Goal: Task Accomplishment & Management: Complete application form

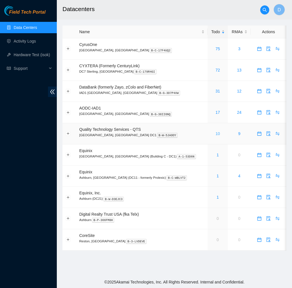
click at [215, 132] on link "10" at bounding box center [217, 133] width 5 height 5
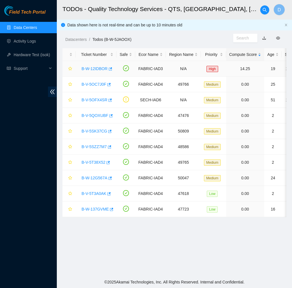
click at [97, 67] on link "B-W-12IDBOR" at bounding box center [94, 68] width 26 height 5
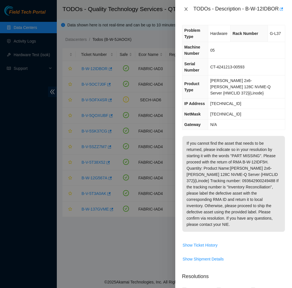
click at [184, 11] on icon "close" at bounding box center [186, 9] width 5 height 5
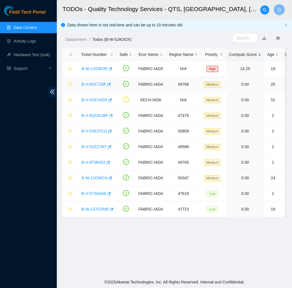
click at [96, 84] on link "B-V-5OC7J0F" at bounding box center [93, 84] width 25 height 5
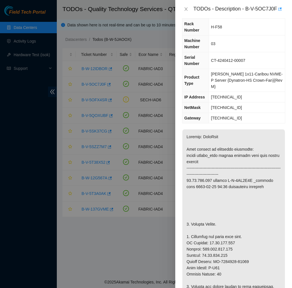
scroll to position [24, 0]
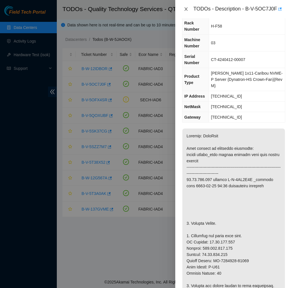
click at [184, 7] on icon "close" at bounding box center [185, 8] width 3 height 3
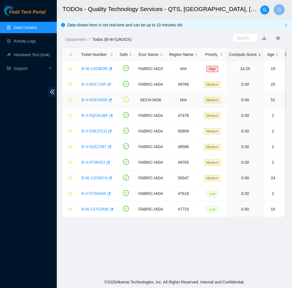
click at [98, 99] on link "B-V-5OFX4SR" at bounding box center [94, 100] width 26 height 5
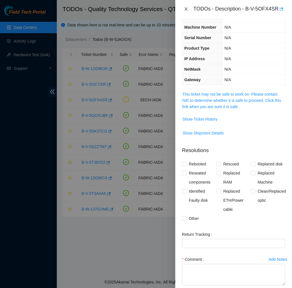
click at [186, 9] on icon "close" at bounding box center [185, 8] width 3 height 3
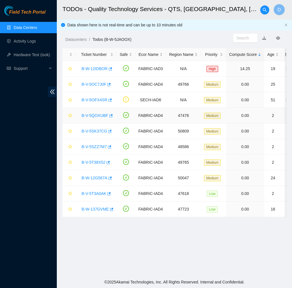
click at [100, 115] on link "B-V-5QOXUBF" at bounding box center [94, 115] width 27 height 5
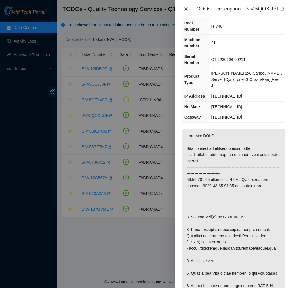
click at [186, 11] on icon "close" at bounding box center [186, 9] width 5 height 5
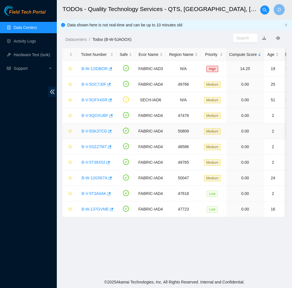
click at [96, 129] on link "B-V-5SK37CG" at bounding box center [94, 131] width 26 height 5
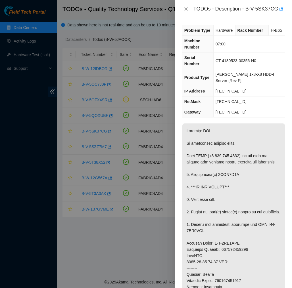
scroll to position [0, 0]
click at [186, 10] on icon "close" at bounding box center [186, 9] width 5 height 5
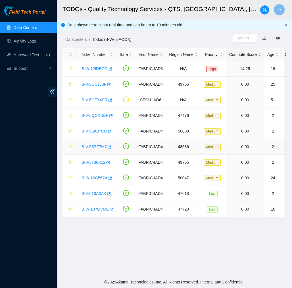
click at [98, 148] on link "B-V-5SZZ7M7" at bounding box center [93, 146] width 25 height 5
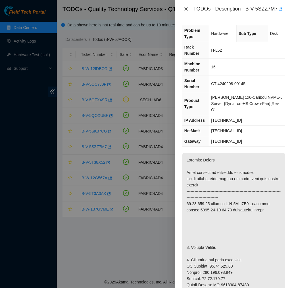
click at [184, 11] on icon "close" at bounding box center [186, 9] width 5 height 5
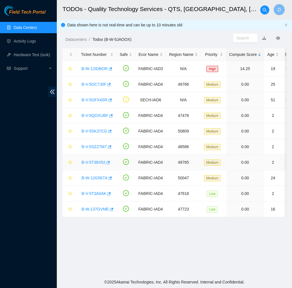
click at [96, 165] on div "B-V-5T38X52" at bounding box center [96, 162] width 35 height 9
click at [100, 161] on link "B-V-5T38X52" at bounding box center [93, 162] width 24 height 5
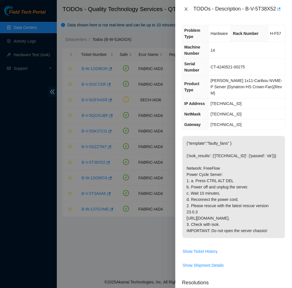
click at [186, 9] on icon "close" at bounding box center [186, 9] width 5 height 5
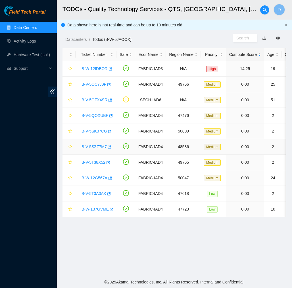
click at [97, 148] on link "B-V-5SZZ7M7" at bounding box center [93, 146] width 25 height 5
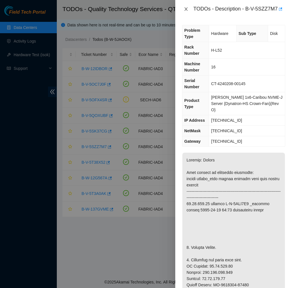
click at [188, 11] on icon "close" at bounding box center [186, 9] width 5 height 5
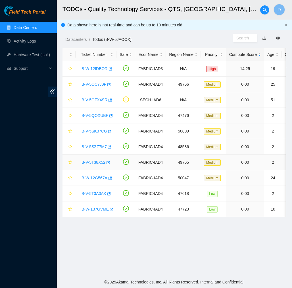
click at [102, 163] on link "B-V-5T38X52" at bounding box center [93, 162] width 24 height 5
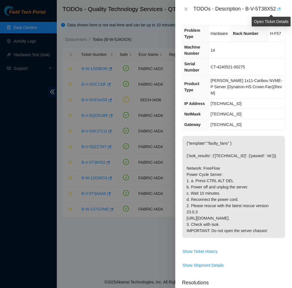
click at [280, 11] on span "button" at bounding box center [278, 9] width 4 height 5
click at [185, 7] on icon "close" at bounding box center [186, 9] width 5 height 5
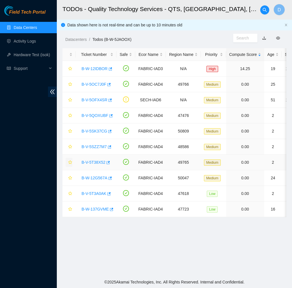
click at [69, 163] on icon "star" at bounding box center [70, 162] width 4 height 4
click at [99, 178] on link "B-W-12G567A" at bounding box center [94, 178] width 26 height 5
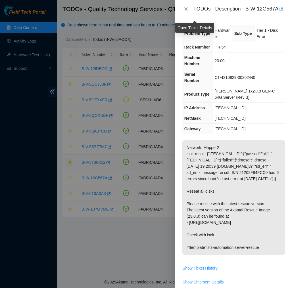
click at [278, 12] on span "button" at bounding box center [280, 9] width 4 height 5
click at [186, 11] on icon "close" at bounding box center [186, 9] width 5 height 5
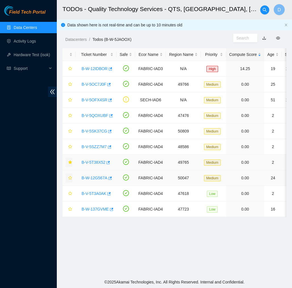
click at [71, 177] on icon "star" at bounding box center [70, 178] width 4 height 4
click at [99, 192] on link "B-V-5T3A0AK" at bounding box center [93, 193] width 25 height 5
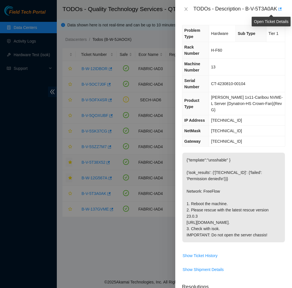
click at [285, 9] on div "TODOs - Description - B-V-5T3A0AK" at bounding box center [233, 9] width 117 height 18
click at [281, 9] on icon "button" at bounding box center [279, 9] width 4 height 4
click at [185, 9] on icon "close" at bounding box center [185, 8] width 3 height 3
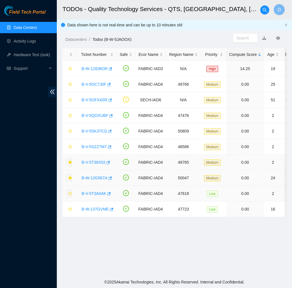
click at [69, 193] on icon "star" at bounding box center [70, 194] width 4 height 4
click at [95, 209] on link "B-W-137GVME" at bounding box center [94, 209] width 27 height 5
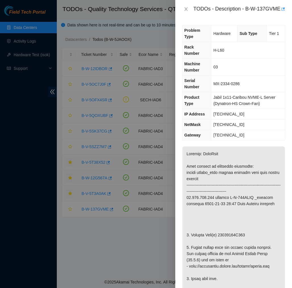
click at [219, 140] on td "23.213.246.225" at bounding box center [247, 135] width 73 height 10
click at [280, 11] on icon "button" at bounding box center [282, 9] width 4 height 4
click at [189, 12] on button "Close" at bounding box center [186, 9] width 8 height 5
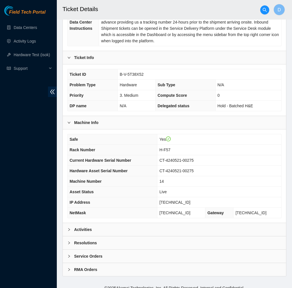
scroll to position [110, 0]
click at [150, 223] on div "Activities" at bounding box center [174, 229] width 223 height 13
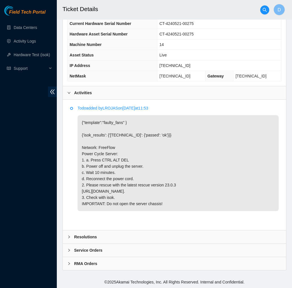
scroll to position [253, 0]
click at [150, 222] on li "Todo added by LROJAS on 2025-08-08 at 11:53 {"template":"faulty_fans" } {'isok_…" at bounding box center [174, 165] width 208 height 116
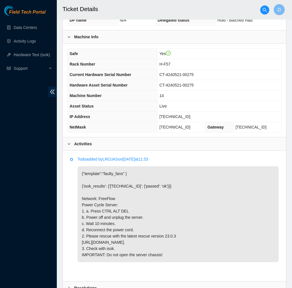
scroll to position [195, 0]
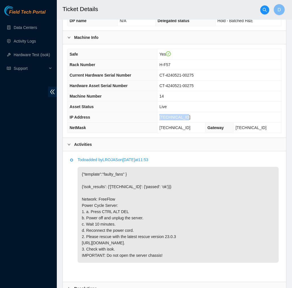
drag, startPoint x: 190, startPoint y: 112, endPoint x: 162, endPoint y: 110, distance: 28.1
click at [162, 112] on td "23.55.100.177" at bounding box center [219, 117] width 124 height 10
copy span "23.55.100.177"
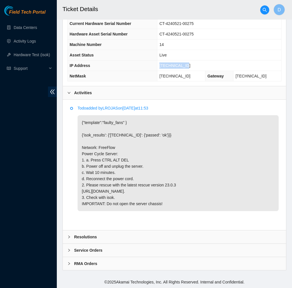
click at [173, 228] on div "Data Center Info Data Center ID B-W-5JAOOX Data Center Name Quality Technology …" at bounding box center [174, 34] width 224 height 471
click at [167, 240] on div "Resolutions" at bounding box center [174, 236] width 223 height 13
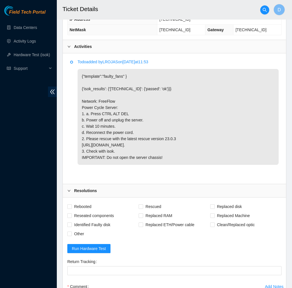
scroll to position [294, 0]
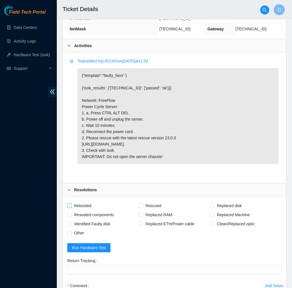
click at [83, 210] on span "Rebooted" at bounding box center [83, 205] width 22 height 9
click at [71, 207] on input "Rebooted" at bounding box center [69, 205] width 4 height 4
checkbox input "true"
click at [145, 210] on span "Rescued" at bounding box center [153, 205] width 20 height 9
click at [142, 207] on input "Rescued" at bounding box center [140, 205] width 4 height 4
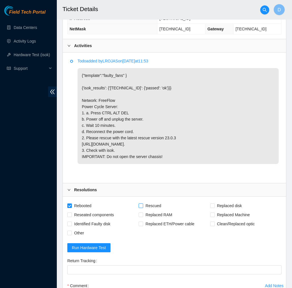
checkbox input "true"
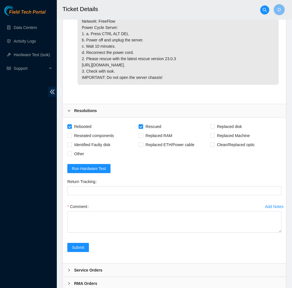
scroll to position [375, 0]
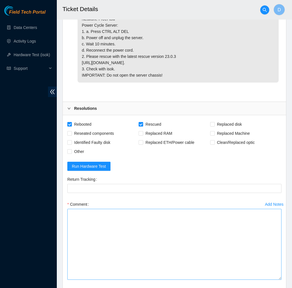
click at [264, 280] on textarea "Comment" at bounding box center [174, 244] width 214 height 71
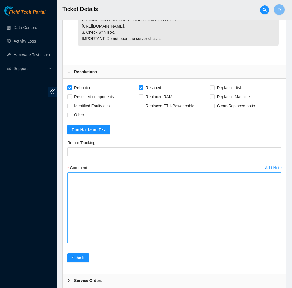
scroll to position [411, 0]
click at [279, 243] on textarea "Comment" at bounding box center [174, 208] width 214 height 71
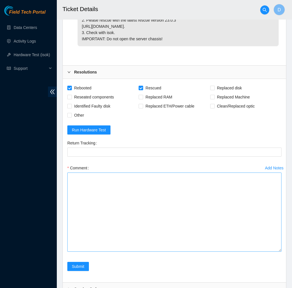
click at [269, 252] on textarea "Comment" at bounding box center [174, 212] width 214 height 79
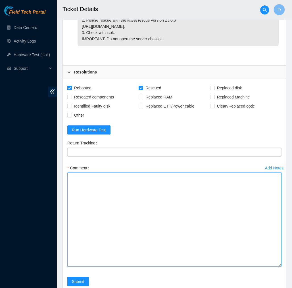
click at [260, 254] on textarea "Comment" at bounding box center [174, 220] width 214 height 94
paste textarea "321058 11-08-2025 08:12:07 23.55.100.177 COMPLETE Result Detail Message Ticket …"
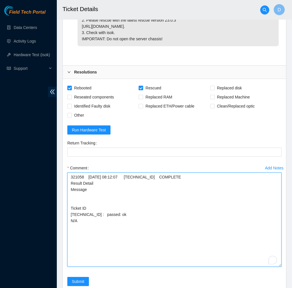
click at [72, 184] on textarea "321058 11-08-2025 08:12:07 23.55.100.177 COMPLETE Result Detail Message Ticket …" at bounding box center [174, 220] width 214 height 94
click at [116, 188] on textarea "321058 11-08-2025 08:12:07 23.55.100.177 COMPLETE Result Detail Message Ticket …" at bounding box center [174, 220] width 214 height 94
paste textarea "Verified machine S/N safely powered down Machine reboot Rescue configure reboot…"
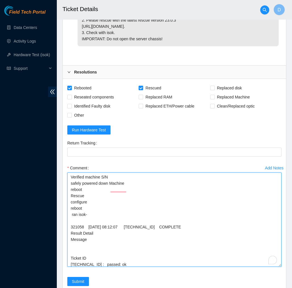
click at [116, 188] on textarea "Verified machine S/N safely powered down Machine reboot Rescue configure reboot…" at bounding box center [174, 220] width 214 height 94
click at [116, 188] on textarea "Verified machine safely powered down Machine reboot Rescue configure reboot ran…" at bounding box center [174, 220] width 214 height 94
click at [128, 194] on textarea "Verified machine safely powered down Machine reboot Rescue configure reboot ran…" at bounding box center [174, 220] width 214 height 94
click at [123, 190] on textarea "Verified machine safely powered down Machine reboot Rescue configure reboot ran…" at bounding box center [174, 220] width 214 height 94
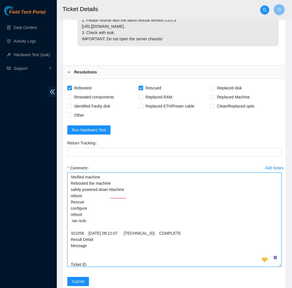
click at [132, 202] on textarea "Verified machine Rebooted the machine safely powered down Machine reboot Rescue…" at bounding box center [174, 220] width 214 height 94
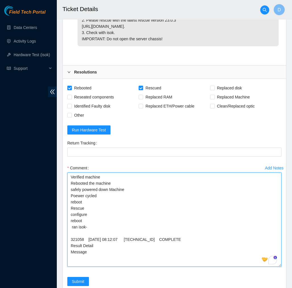
click at [78, 209] on textarea "Verified machine Rebooted the machine safely powered down Machine Poewer cycled…" at bounding box center [174, 220] width 214 height 94
click at [103, 208] on textarea "Verified machine Rebooted the machine safely powered down Machine Power cycled …" at bounding box center [174, 220] width 214 height 94
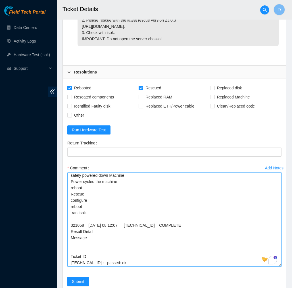
scroll to position [0, 0]
click at [71, 237] on textarea "Verified machine Rebooted the machine safely powered down Machine Power cycled …" at bounding box center [174, 220] width 214 height 94
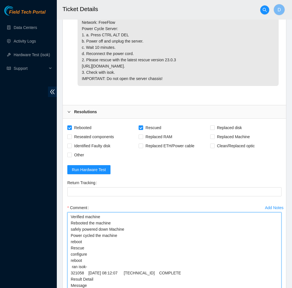
scroll to position [368, 0]
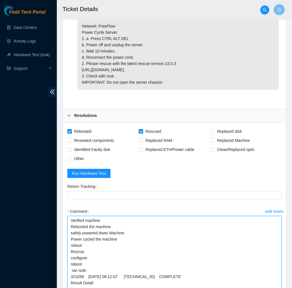
click at [71, 231] on textarea "Verified machine Rebooted the machine safely powered down Machine Power cycled …" at bounding box center [174, 263] width 214 height 94
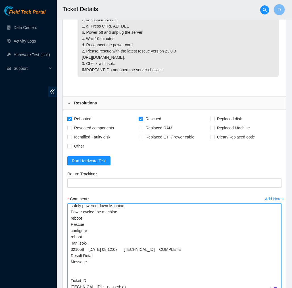
scroll to position [383, 0]
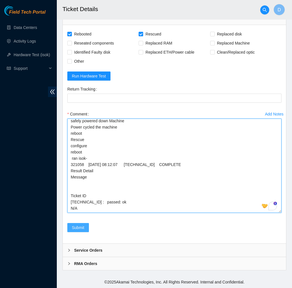
type textarea "Verified machine Rebooted the machine safely powered down Machine Power cycled …"
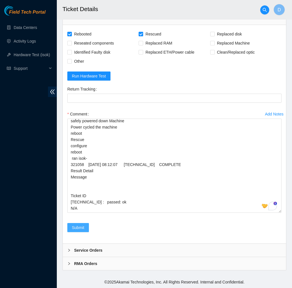
click at [85, 228] on button "Submit" at bounding box center [78, 227] width 22 height 9
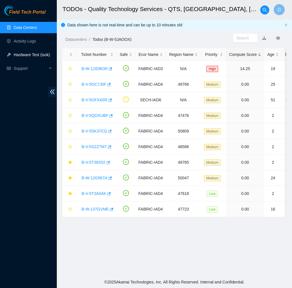
click at [37, 53] on link "Hardware Test (isok)" at bounding box center [32, 54] width 36 height 5
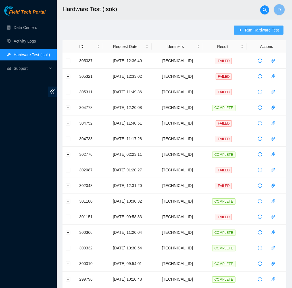
click at [246, 32] on span "Run Hardware Test" at bounding box center [262, 30] width 34 height 6
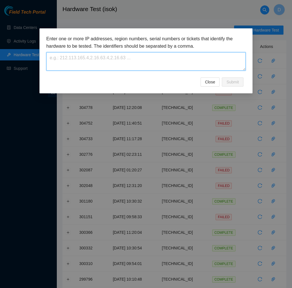
click at [188, 58] on textarea at bounding box center [145, 61] width 199 height 18
paste textarea "23.55.100.177"
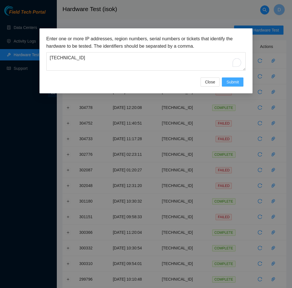
click at [235, 81] on span "Submit" at bounding box center [232, 82] width 12 height 6
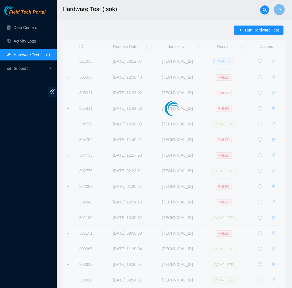
click at [285, 7] on div at bounding box center [285, 7] width 0 height 0
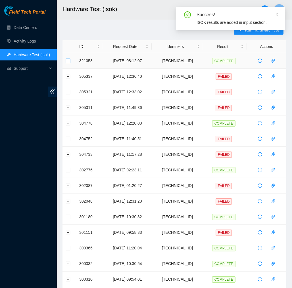
click at [69, 62] on button "Expand row" at bounding box center [68, 60] width 5 height 5
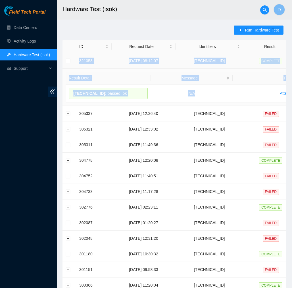
drag, startPoint x: 202, startPoint y: 97, endPoint x: 79, endPoint y: 59, distance: 129.1
click at [79, 59] on tbody "321058 11-08-2025 08:12:07 23.55.100.177 COMPLETE Result Detail Message Ticket …" at bounding box center [207, 227] width 290 height 349
copy tbody "321058 11-08-2025 08:12:07 23.55.100.177 COMPLETE Result Detail Message Ticket …"
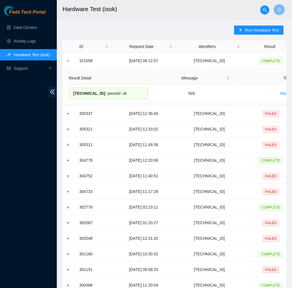
click at [118, 20] on main "Hardware Test (isok) D Run Hardware Test ID Request Date Identifiers Result Act…" at bounding box center [174, 213] width 235 height 426
click at [262, 30] on span "Run Hardware Test" at bounding box center [262, 30] width 34 height 6
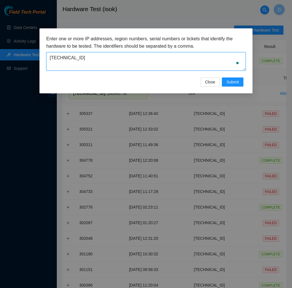
click at [205, 57] on textarea "23.55.100.177" at bounding box center [145, 61] width 199 height 18
type textarea "2"
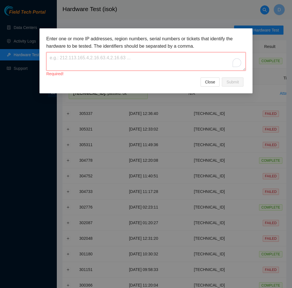
paste textarea "23.56.100.240"
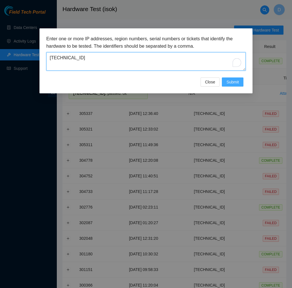
type textarea "23.56.100.240"
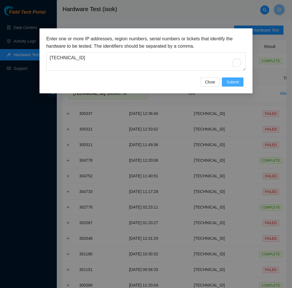
click at [236, 79] on span "Submit" at bounding box center [232, 82] width 12 height 6
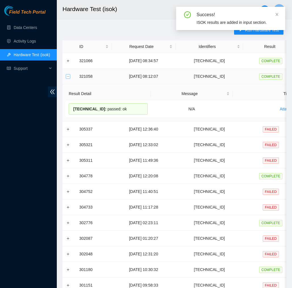
click at [67, 75] on button "Collapse row" at bounding box center [68, 76] width 5 height 5
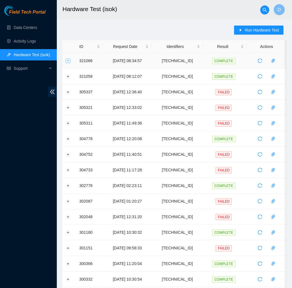
click at [68, 61] on button "Expand row" at bounding box center [68, 60] width 5 height 5
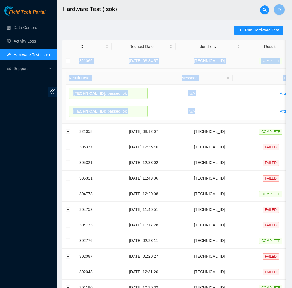
drag, startPoint x: 213, startPoint y: 113, endPoint x: 77, endPoint y: 58, distance: 146.9
click at [77, 58] on tbody "321066 11-08-2025 08:34:57 23.56.100.240 COMPLETE Result Detail Message Ticket …" at bounding box center [207, 236] width 290 height 367
copy tbody "321066 11-08-2025 08:34:57 23.56.100.240 COMPLETE Result Detail Message Ticket …"
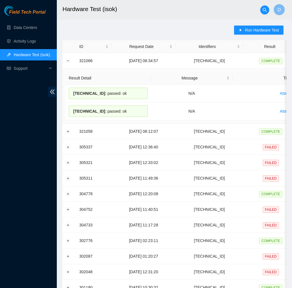
click at [95, 30] on div "Run Hardware Test ID Request Date Identifiers Result Actions 321066 11-08-2025 …" at bounding box center [174, 232] width 224 height 413
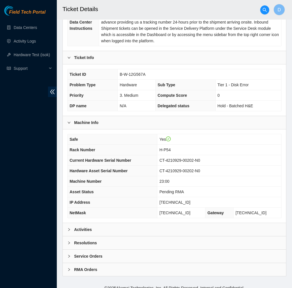
scroll to position [110, 0]
click at [143, 226] on div "Activities" at bounding box center [174, 229] width 223 height 13
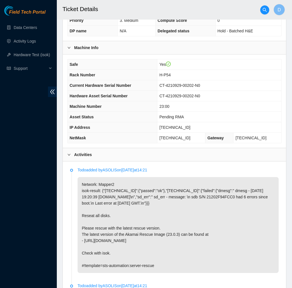
scroll to position [184, 0]
drag, startPoint x: 191, startPoint y: 119, endPoint x: 161, endPoint y: 122, distance: 30.4
click at [161, 123] on td "23.56.100.240" at bounding box center [219, 128] width 124 height 10
copy span "23.56.100.240"
click at [171, 7] on h2 "Ticket Details" at bounding box center [160, 9] width 196 height 18
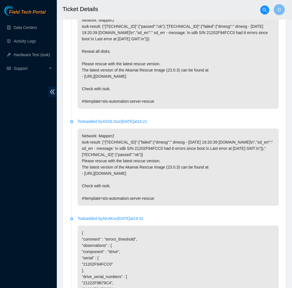
click at [152, 137] on li "Todo added by ASOLIS on 2025-07-17 at 14:21 Network: Mapper2 isok-result: {"23.…" at bounding box center [174, 168] width 208 height 97
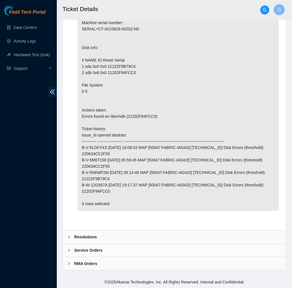
scroll to position [731, 0]
click at [123, 236] on div "Resolutions" at bounding box center [174, 236] width 223 height 13
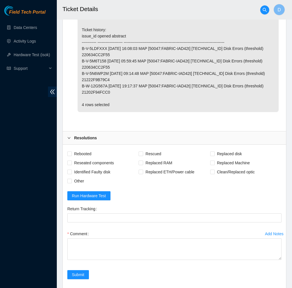
scroll to position [828, 0]
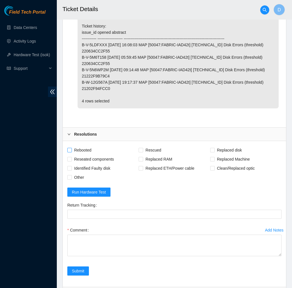
click at [86, 155] on span "Rebooted" at bounding box center [83, 150] width 22 height 9
click at [71, 152] on input "Rebooted" at bounding box center [69, 150] width 4 height 4
checkbox input "true"
click at [155, 155] on span "Rescued" at bounding box center [153, 150] width 20 height 9
click at [142, 152] on input "Rescued" at bounding box center [140, 150] width 4 height 4
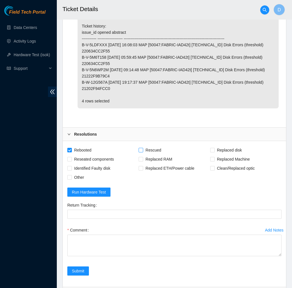
checkbox input "true"
click at [281, 260] on div "Add Notes Comment" at bounding box center [174, 246] width 218 height 41
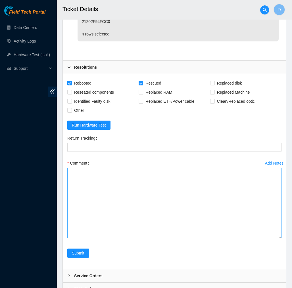
scroll to position [895, 0]
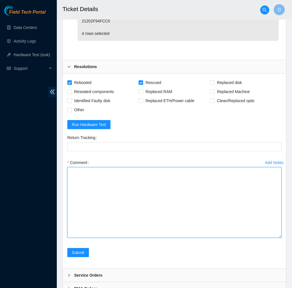
click at [225, 227] on textarea "Comment" at bounding box center [174, 202] width 214 height 71
paste textarea "321066 11-08-2025 08:34:57 23.56.100.240 COMPLETE Result Detail Message Ticket …"
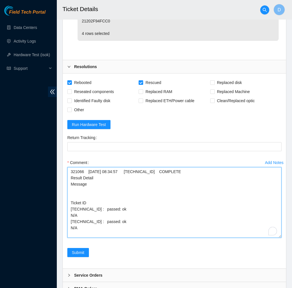
click at [69, 206] on textarea "321066 11-08-2025 08:34:57 23.56.100.240 COMPLETE Result Detail Message Ticket …" at bounding box center [174, 202] width 214 height 71
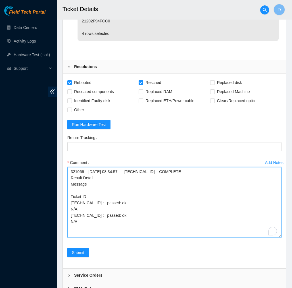
click at [69, 177] on textarea "321066 11-08-2025 08:34:57 23.56.100.240 COMPLETE Result Detail Message Ticket …" at bounding box center [174, 202] width 214 height 71
click at [106, 181] on textarea "321066 11-08-2025 08:34:57 23.56.100.240 COMPLETE Result Detail Message Ticket …" at bounding box center [174, 202] width 214 height 71
click at [98, 177] on textarea "321066 11-08-2025 08:34:57 23.56.100.240 COMPLETE Result Detail Message Ticket …" at bounding box center [174, 202] width 214 height 71
paste textarea "Verified machine S/N safely powered down Machine reboot Rescue configure reboot…"
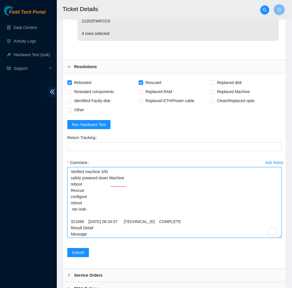
click at [128, 182] on textarea "Verified machine S/N safely powered down Machine reboot Rescue configure reboot…" at bounding box center [174, 202] width 214 height 71
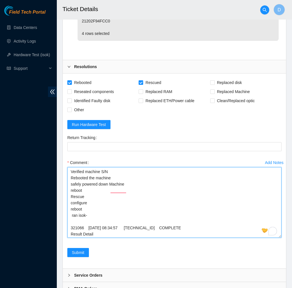
click at [128, 200] on textarea "Verified machine S/N Rebooted the machine safely powered down Machine reboot Re…" at bounding box center [174, 202] width 214 height 71
click at [129, 198] on textarea "Verified machine S/N Rebooted the machine safely powered down Machine reboot Re…" at bounding box center [174, 202] width 214 height 71
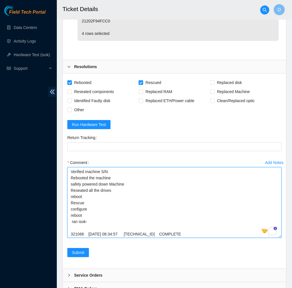
click at [71, 184] on textarea "Verified machine S/N Rebooted the machine safely powered down Machine Reseated …" at bounding box center [174, 202] width 214 height 71
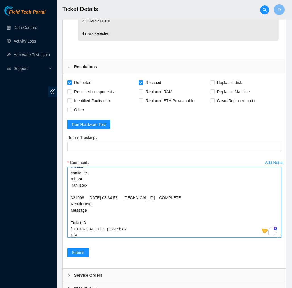
scroll to position [28, 0]
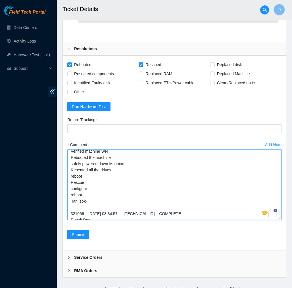
click at [115, 182] on textarea "Verified machine S/N Rebooted the machine safely powered down Machine Reseated …" at bounding box center [174, 184] width 214 height 71
click at [117, 176] on textarea "Verified machine S/N Rebooted the machine safely powered down Machine Reseated …" at bounding box center [174, 184] width 214 height 71
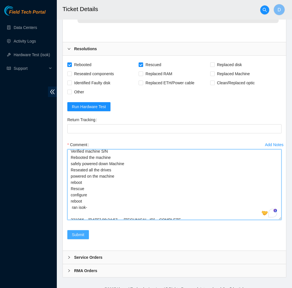
type textarea "Verified machine S/N Rebooted the machine safely powered down Machine Reseated …"
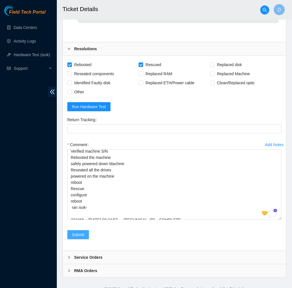
click at [78, 238] on span "Submit" at bounding box center [78, 235] width 12 height 6
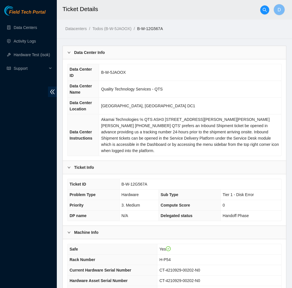
scroll to position [0, 0]
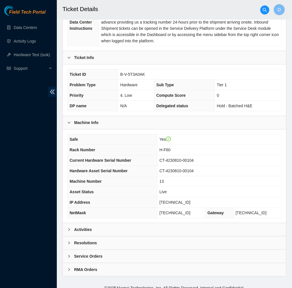
scroll to position [110, 0]
click at [148, 223] on div "Activities" at bounding box center [174, 229] width 223 height 13
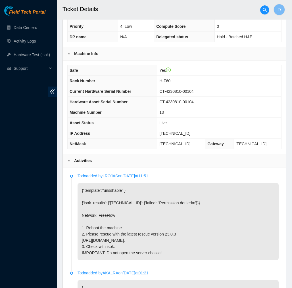
scroll to position [182, 0]
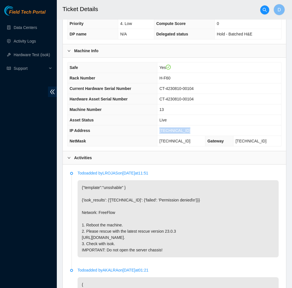
drag, startPoint x: 192, startPoint y: 123, endPoint x: 157, endPoint y: 124, distance: 34.9
click at [157, 125] on tr "IP Address [TECHNICAL_ID]" at bounding box center [174, 130] width 213 height 10
click at [192, 125] on td "[TECHNICAL_ID]" at bounding box center [219, 130] width 124 height 10
drag, startPoint x: 191, startPoint y: 123, endPoint x: 161, endPoint y: 127, distance: 30.3
click at [161, 127] on td "[TECHNICAL_ID]" at bounding box center [219, 130] width 124 height 10
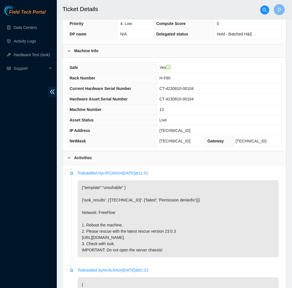
click at [161, 127] on td "[TECHNICAL_ID]" at bounding box center [219, 130] width 124 height 10
drag, startPoint x: 190, startPoint y: 123, endPoint x: 160, endPoint y: 126, distance: 30.2
click at [160, 126] on td "[TECHNICAL_ID]" at bounding box center [219, 130] width 124 height 10
copy span "[TECHNICAL_ID]"
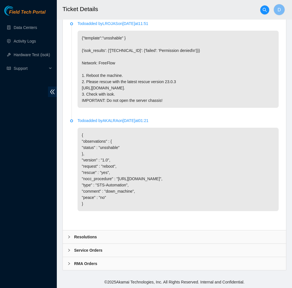
click at [91, 237] on b "Resolutions" at bounding box center [85, 237] width 23 height 6
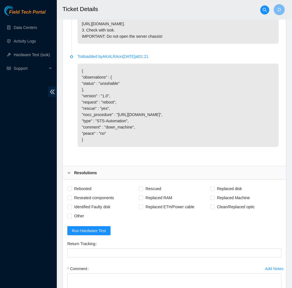
scroll to position [396, 0]
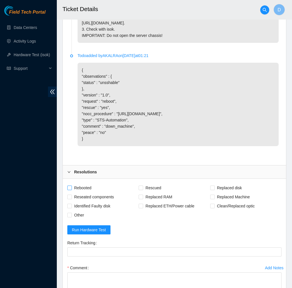
click at [87, 192] on span "Rebooted" at bounding box center [83, 187] width 22 height 9
click at [71, 190] on input "Rebooted" at bounding box center [69, 188] width 4 height 4
checkbox input "true"
click at [146, 192] on span "Rescued" at bounding box center [153, 187] width 20 height 9
click at [142, 190] on input "Rescued" at bounding box center [140, 188] width 4 height 4
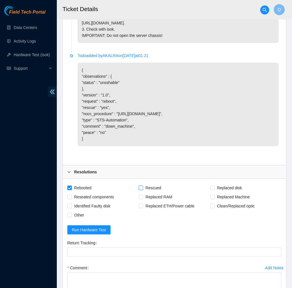
checkbox input "true"
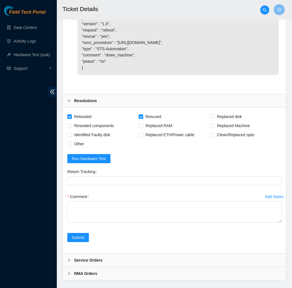
scroll to position [476, 0]
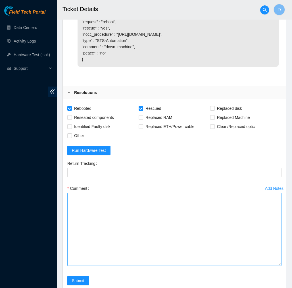
click at [273, 266] on textarea "Comment" at bounding box center [174, 229] width 214 height 73
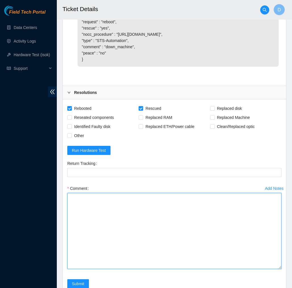
click at [269, 266] on div at bounding box center [174, 231] width 214 height 76
paste textarea "321074 11-08-2025 09:06:33 23.213.246.176 COMPLETE Result Detail Message Ticket…"
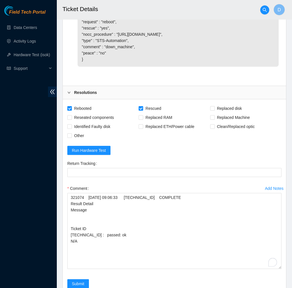
click at [67, 203] on div "Add Notes Comment 321074 11-08-2025 09:06:33 23.213.246.176 COMPLETE Result Det…" at bounding box center [174, 231] width 218 height 95
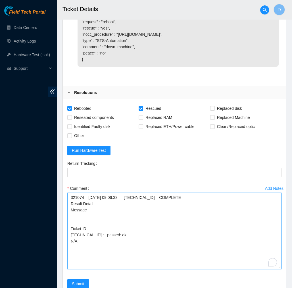
click at [71, 203] on textarea "321074 11-08-2025 09:06:33 23.213.246.176 COMPLETE Result Detail Message Ticket…" at bounding box center [174, 231] width 214 height 76
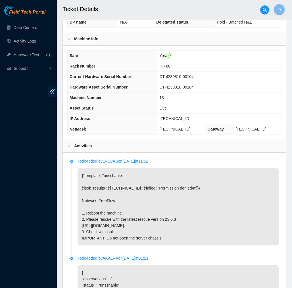
scroll to position [535, 0]
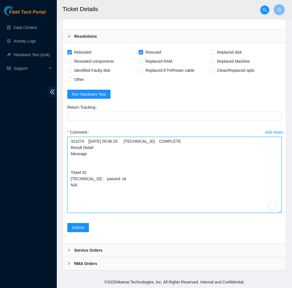
click at [105, 147] on textarea "321074 11-08-2025 09:06:33 23.213.246.176 COMPLETE Result Detail Message Ticket…" at bounding box center [174, 175] width 214 height 76
paste textarea "Verified machine S/N safely powered down Machine reboot Rescue configure reboot…"
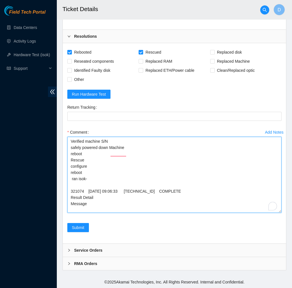
click at [132, 157] on textarea "Verified machine S/N safely powered down Machine reboot Rescue configure reboot…" at bounding box center [174, 175] width 214 height 76
click at [131, 150] on textarea "Verified machine S/N safely powered down Machine reboot Rescue configure reboot…" at bounding box center [174, 175] width 214 height 76
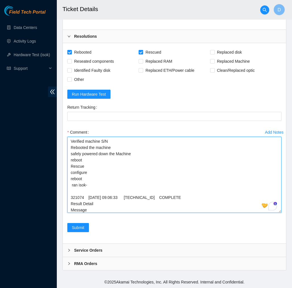
click at [119, 156] on textarea "Verified machine S/N Rebooted the machine safely powered down the Machine reboo…" at bounding box center [174, 175] width 214 height 76
click at [70, 150] on textarea "Verified machine S/N Rebooted the machine safely powered down the Machine reboo…" at bounding box center [174, 175] width 214 height 76
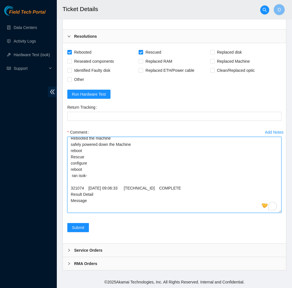
scroll to position [0, 0]
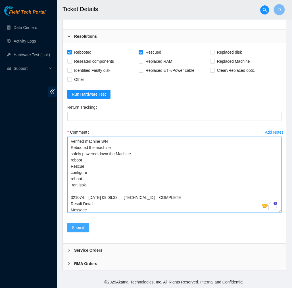
type textarea "Verified machine S/N Rebooted the machine safely powered down the Machine reboo…"
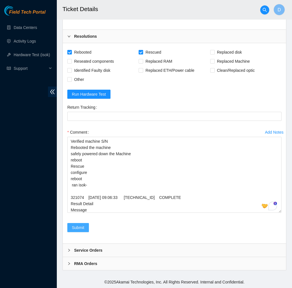
click at [82, 230] on span "Submit" at bounding box center [78, 227] width 12 height 6
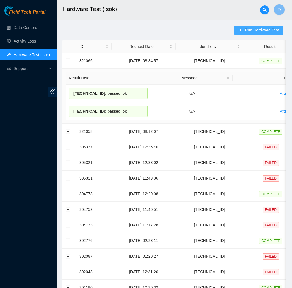
click at [241, 26] on button "Run Hardware Test" at bounding box center [258, 30] width 49 height 9
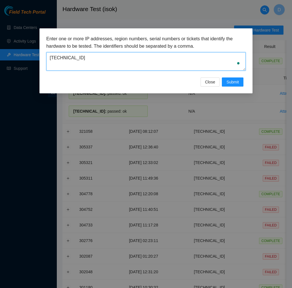
click at [203, 60] on textarea "[TECHNICAL_ID]" at bounding box center [145, 61] width 199 height 18
click at [175, 64] on textarea "[TECHNICAL_ID]" at bounding box center [145, 61] width 199 height 18
type textarea "2"
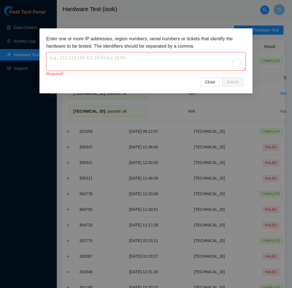
paste textarea "[TECHNICAL_ID]"
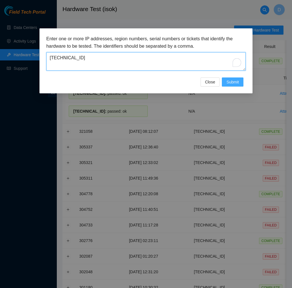
type textarea "[TECHNICAL_ID]"
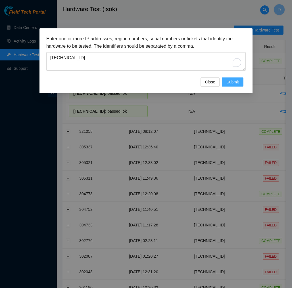
click at [230, 78] on button "Submit" at bounding box center [233, 81] width 22 height 9
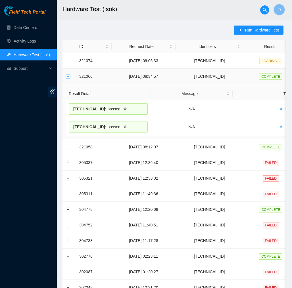
click at [68, 77] on button "Collapse row" at bounding box center [68, 76] width 5 height 5
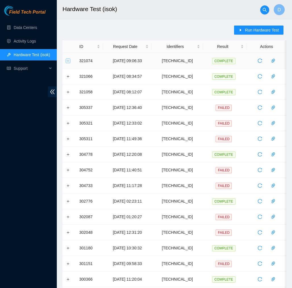
click at [68, 60] on button "Expand row" at bounding box center [68, 60] width 5 height 5
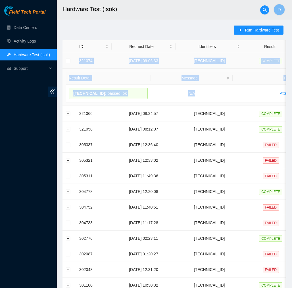
drag, startPoint x: 199, startPoint y: 96, endPoint x: 79, endPoint y: 60, distance: 125.8
click at [79, 60] on tbody "321074 [DATE] 09:06:33 [TECHNICAL_ID] COMPLETE Result Detail Message Ticket ID …" at bounding box center [207, 227] width 290 height 349
copy tbody "321074 [DATE] 09:06:33 [TECHNICAL_ID] COMPLETE Result Detail Message Ticket ID …"
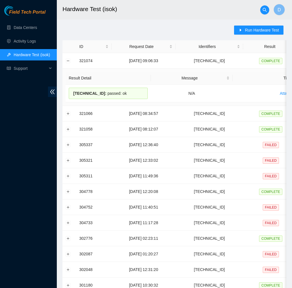
click at [129, 24] on main "Hardware Test (isok) D Run Hardware Test ID Request Date Identifiers Result Act…" at bounding box center [174, 213] width 235 height 426
click at [39, 10] on span "Field Tech Portal" at bounding box center [27, 12] width 36 height 5
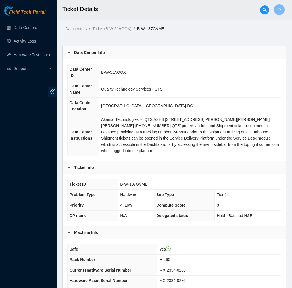
click at [166, 13] on h2 "Ticket Details" at bounding box center [160, 9] width 196 height 18
click at [199, 29] on ol "Datacenters / Todos (B-W-5JAOOX) / B-W-137GVME /" at bounding box center [149, 29] width 168 height 6
